Goal: Check status: Check status

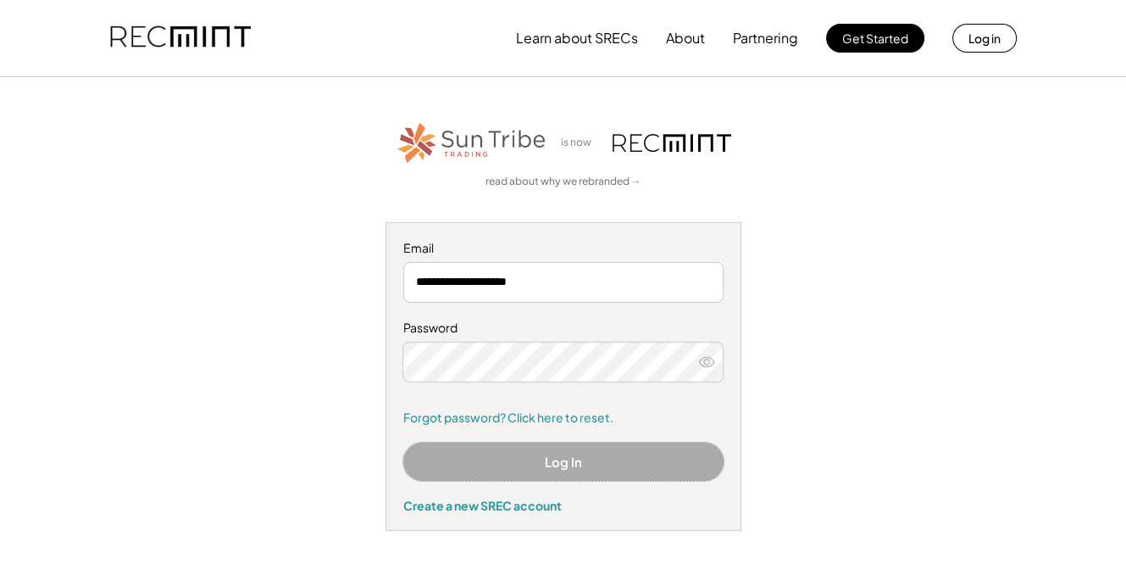
click at [552, 464] on button "Log In" at bounding box center [563, 461] width 320 height 38
click at [362, 345] on div "**********" at bounding box center [564, 324] width 1044 height 411
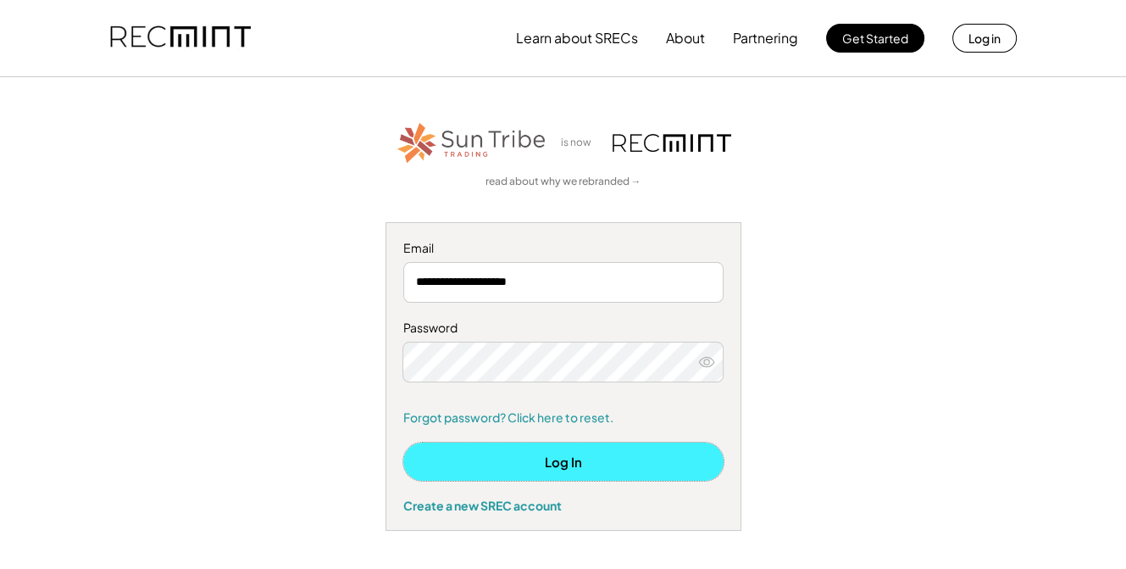
click at [593, 467] on button "Log In" at bounding box center [563, 461] width 320 height 38
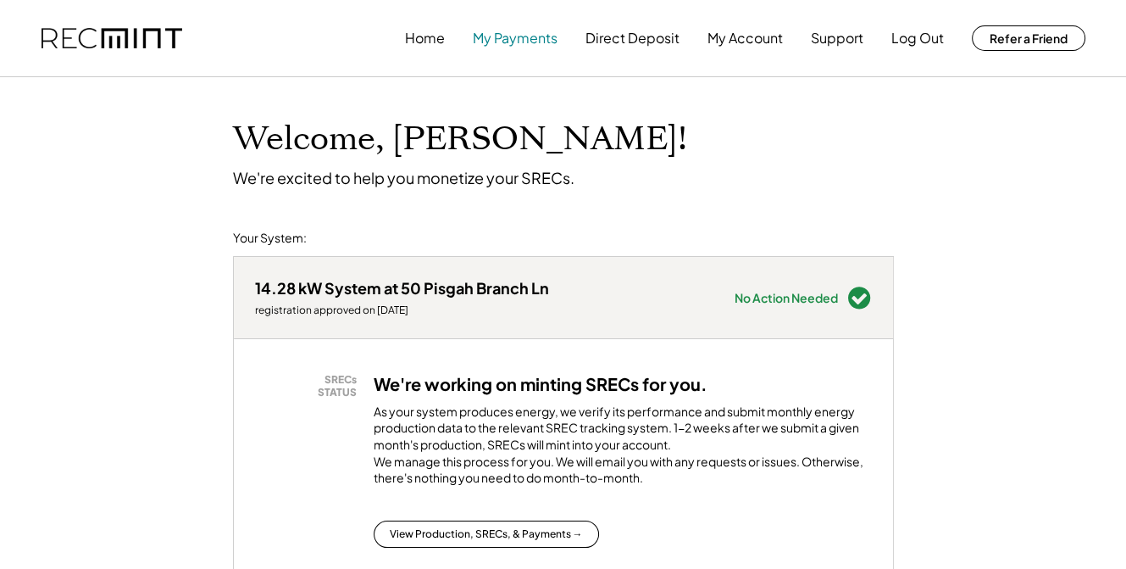
click at [502, 36] on button "My Payments" at bounding box center [515, 38] width 85 height 34
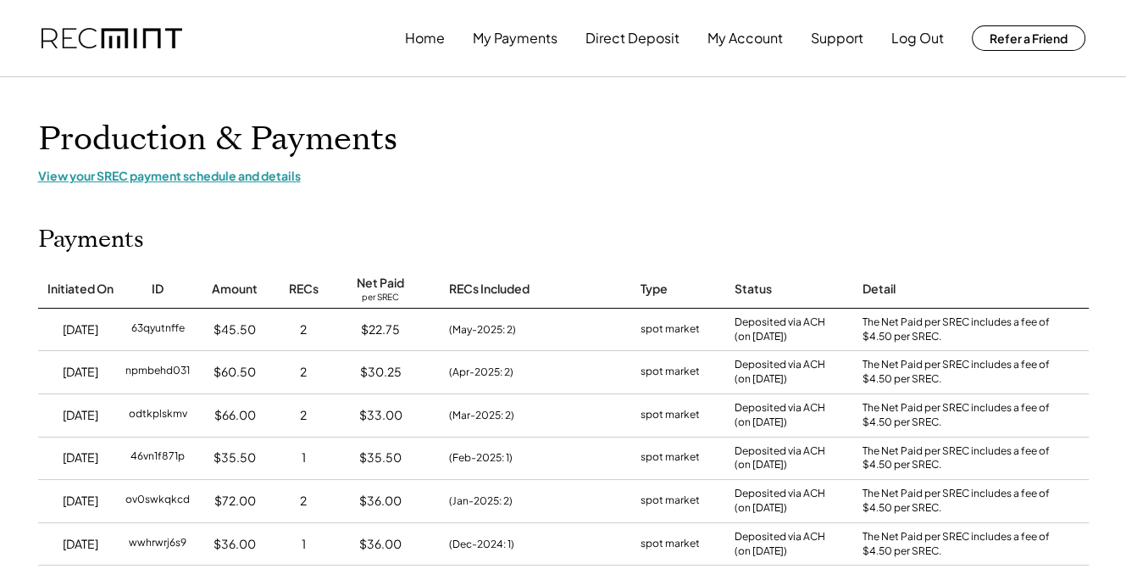
click at [193, 177] on div "View your SREC payment schedule and details" at bounding box center [563, 175] width 1051 height 15
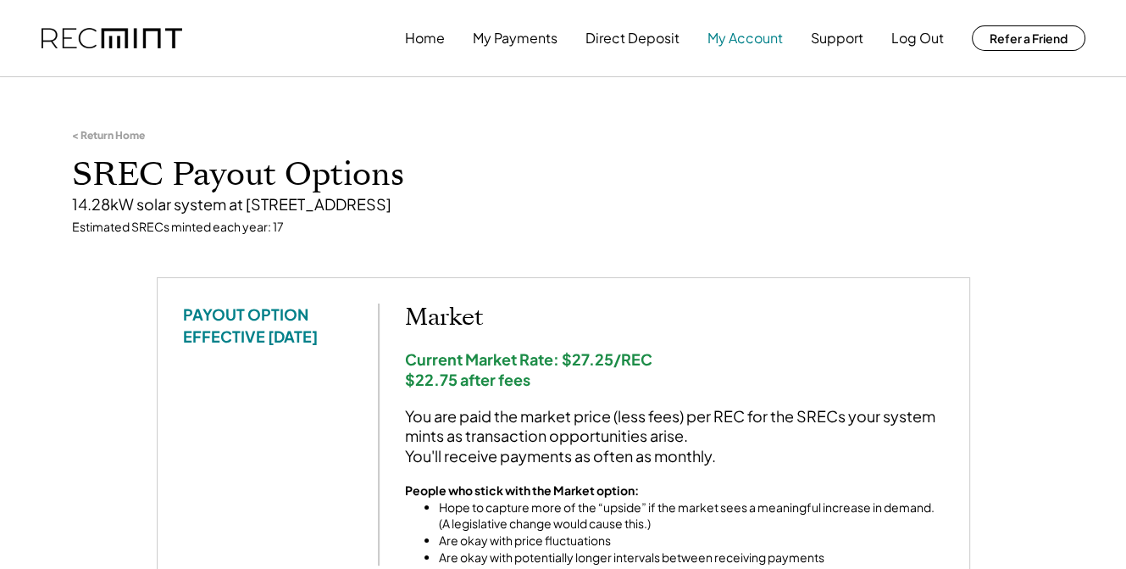
click at [740, 35] on button "My Account" at bounding box center [745, 38] width 75 height 34
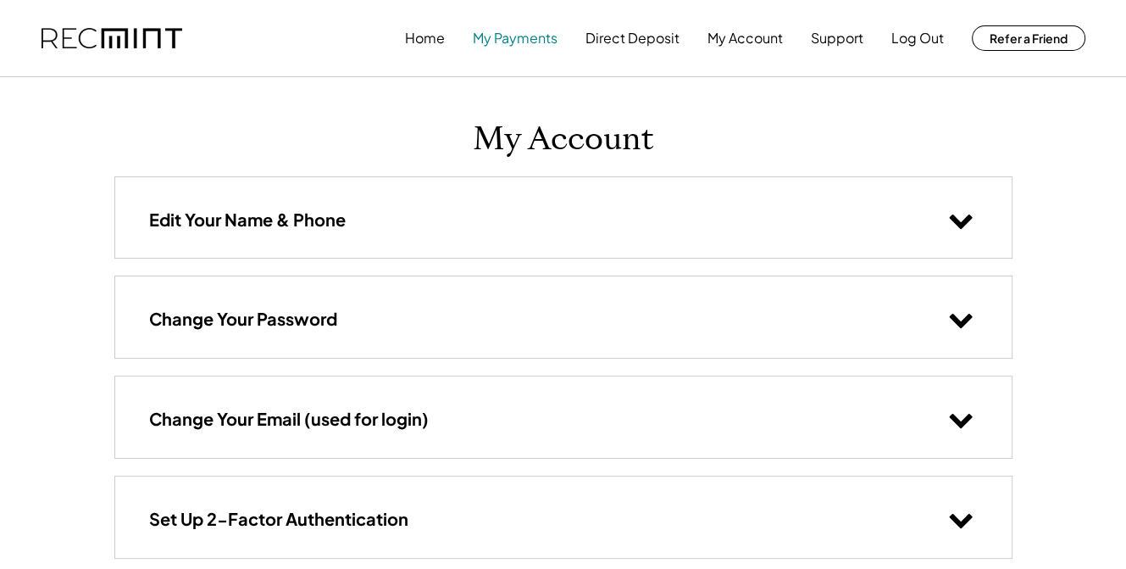
click at [517, 40] on button "My Payments" at bounding box center [515, 38] width 85 height 34
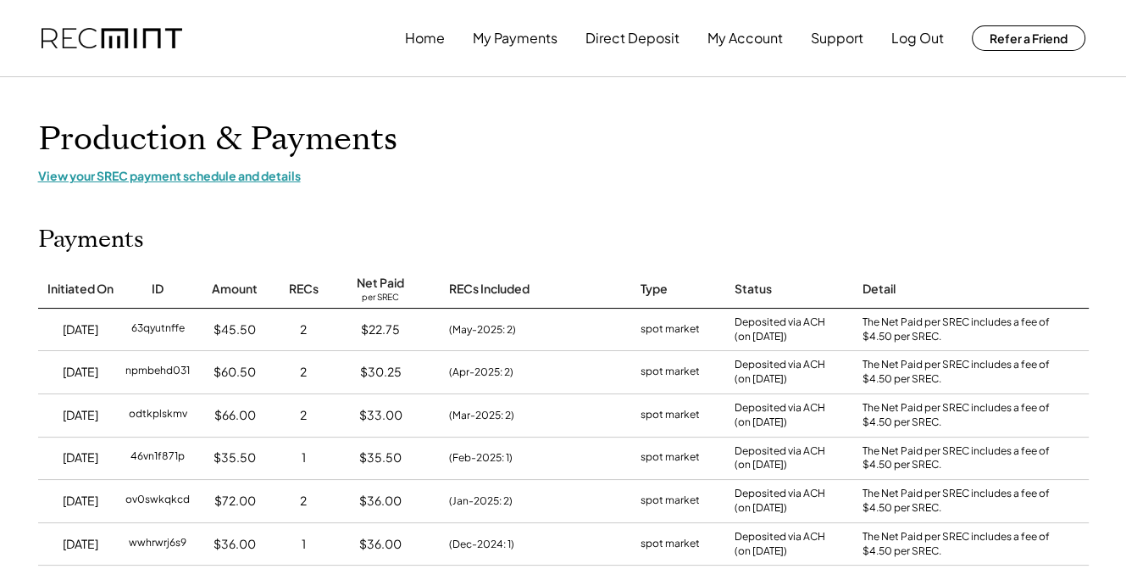
click at [203, 175] on div "View your SREC payment schedule and details" at bounding box center [563, 175] width 1051 height 15
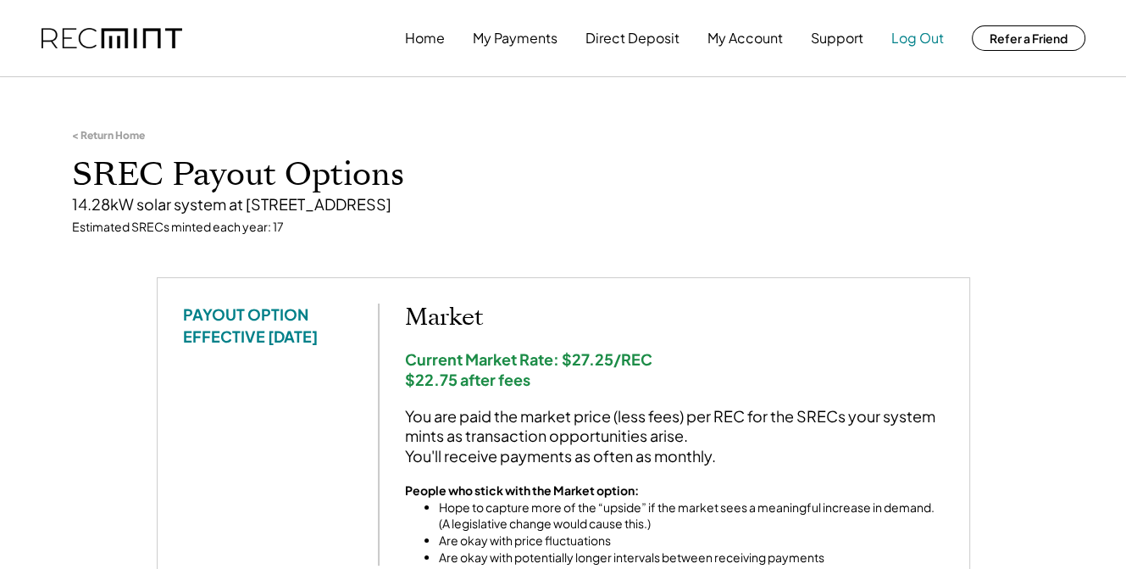
click at [922, 37] on button "Log Out" at bounding box center [917, 38] width 53 height 34
